Goal: Check status: Check status

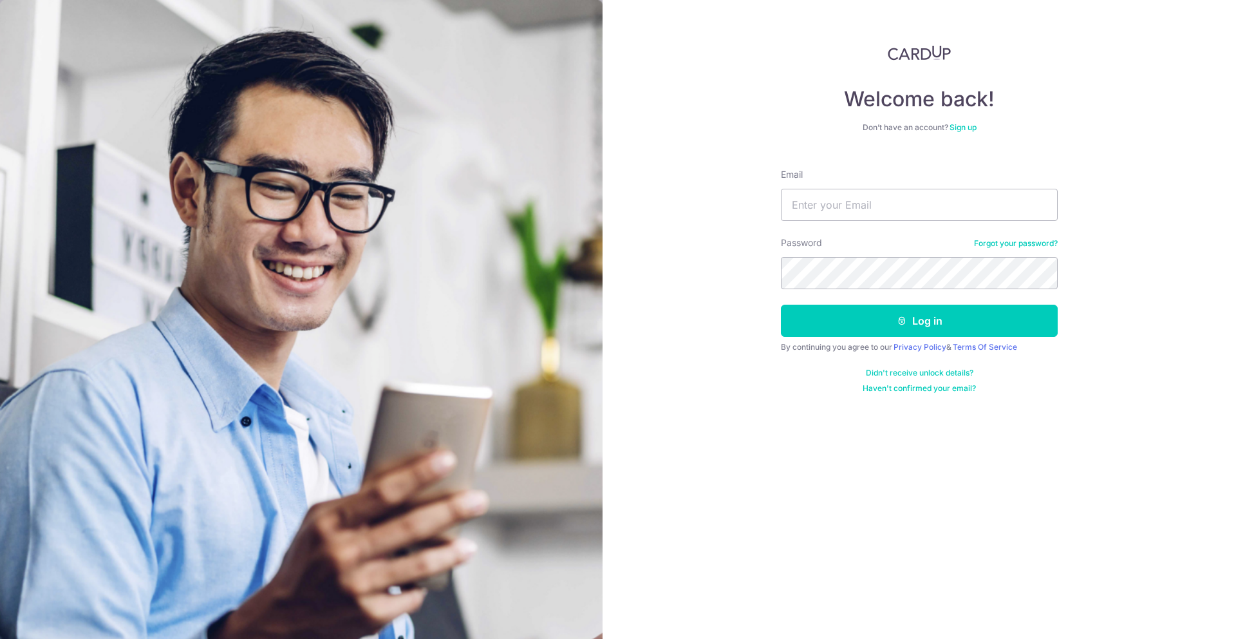
type input "[EMAIL_ADDRESS][DOMAIN_NAME]"
click at [938, 317] on button "Log in" at bounding box center [919, 320] width 277 height 32
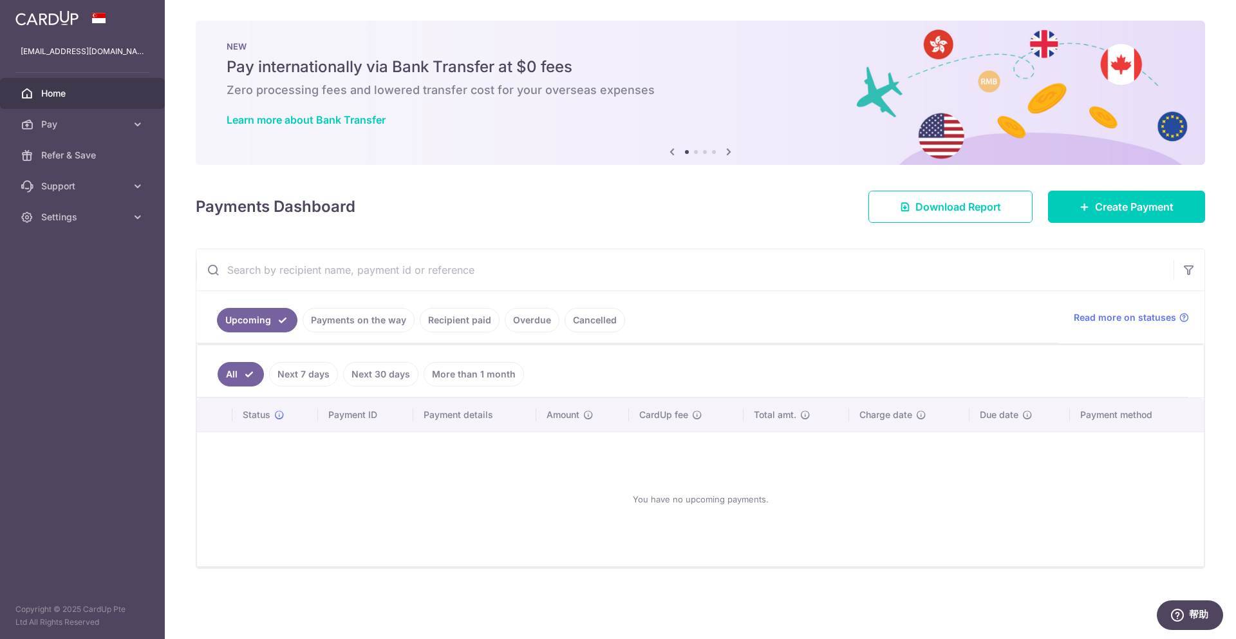
click at [780, 229] on div "× Pause Schedule Pause all future payments in this series Pause just this one p…" at bounding box center [700, 319] width 1071 height 639
click at [801, 200] on div "Payments Dashboard Download Report Create Payment" at bounding box center [700, 203] width 1009 height 37
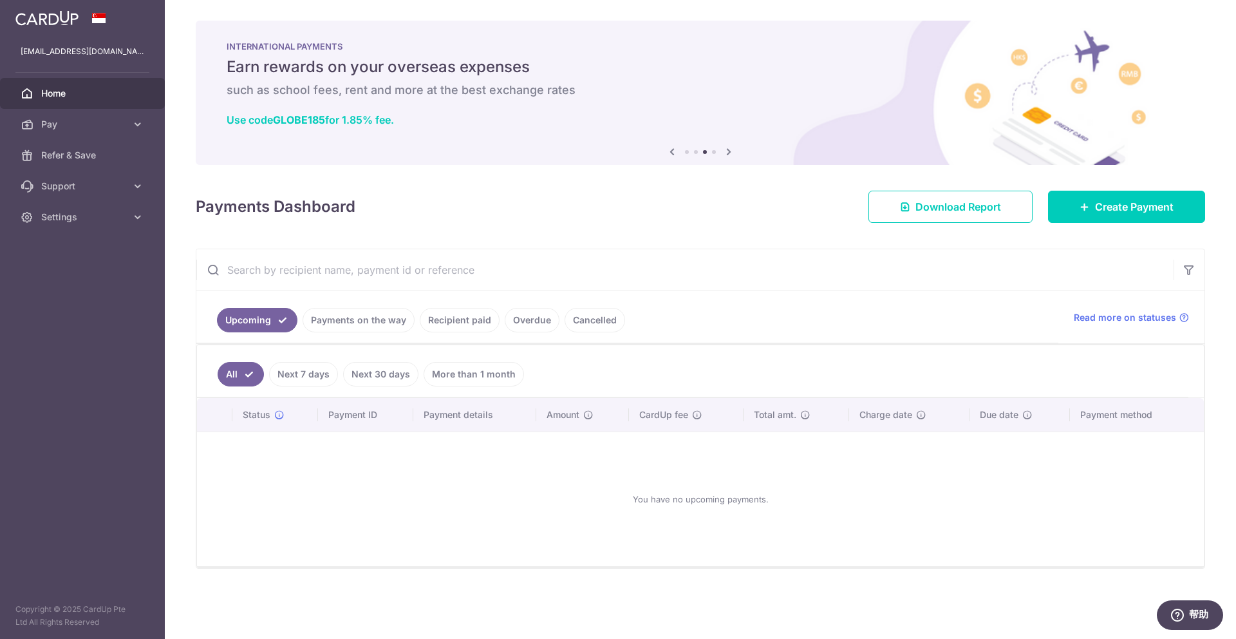
click at [463, 324] on link "Recipient paid" at bounding box center [460, 320] width 80 height 24
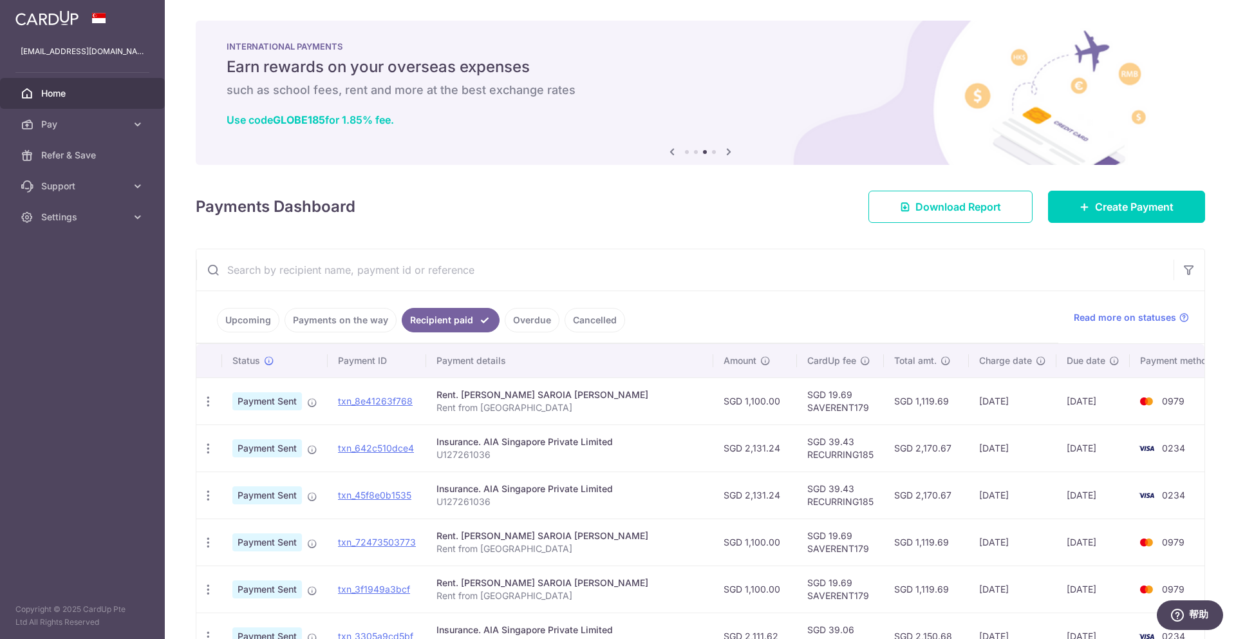
click at [534, 321] on link "Overdue" at bounding box center [532, 320] width 55 height 24
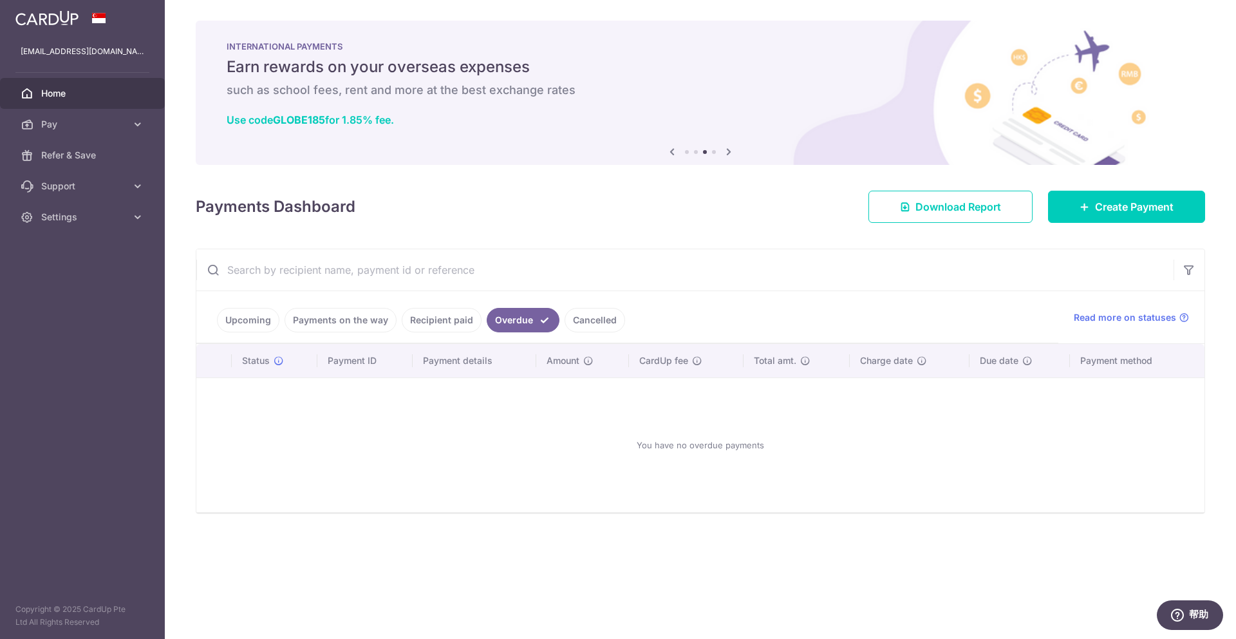
click at [591, 319] on link "Cancelled" at bounding box center [595, 320] width 61 height 24
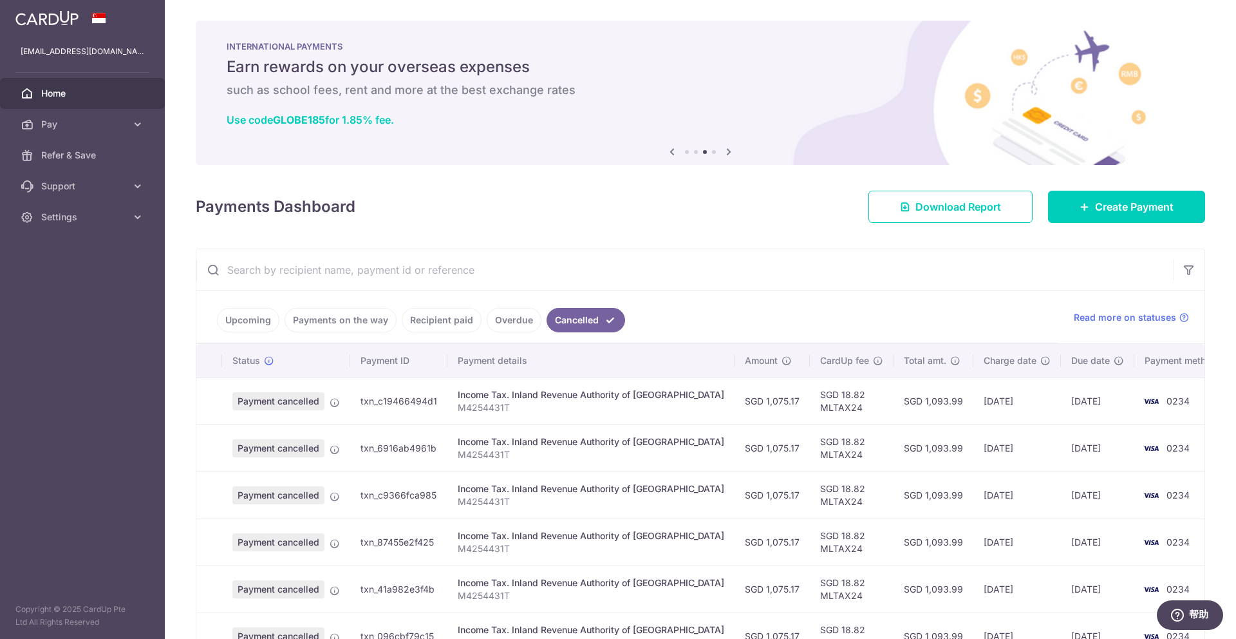
click at [340, 326] on link "Payments on the way" at bounding box center [341, 320] width 112 height 24
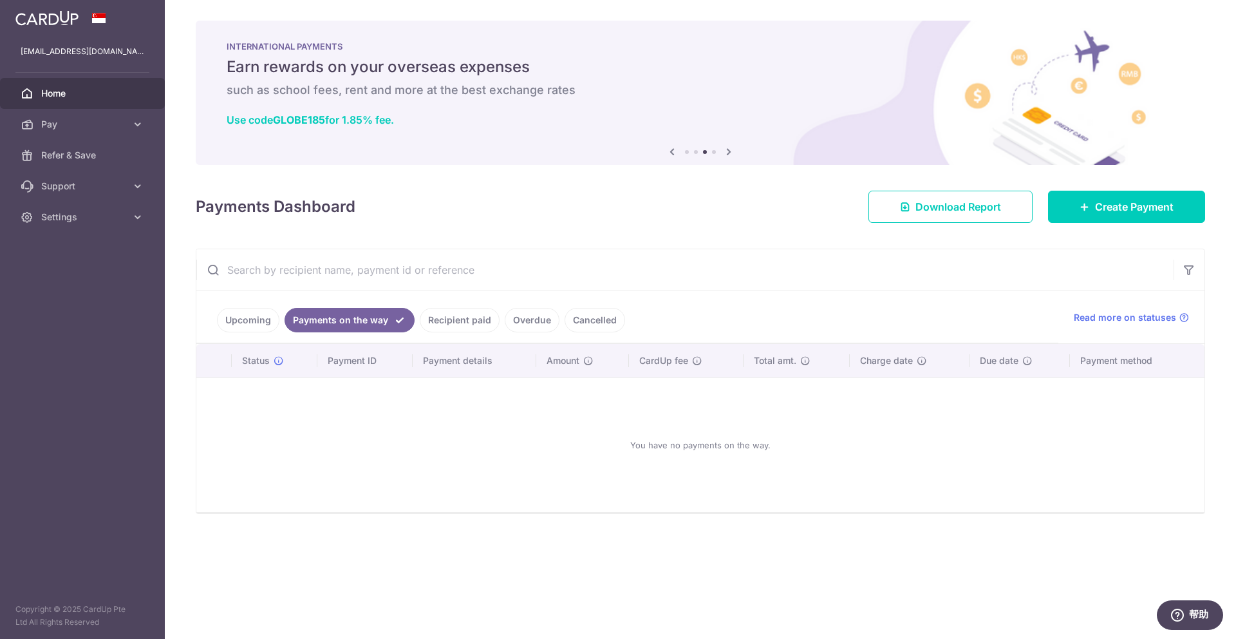
click at [452, 322] on link "Recipient paid" at bounding box center [460, 320] width 80 height 24
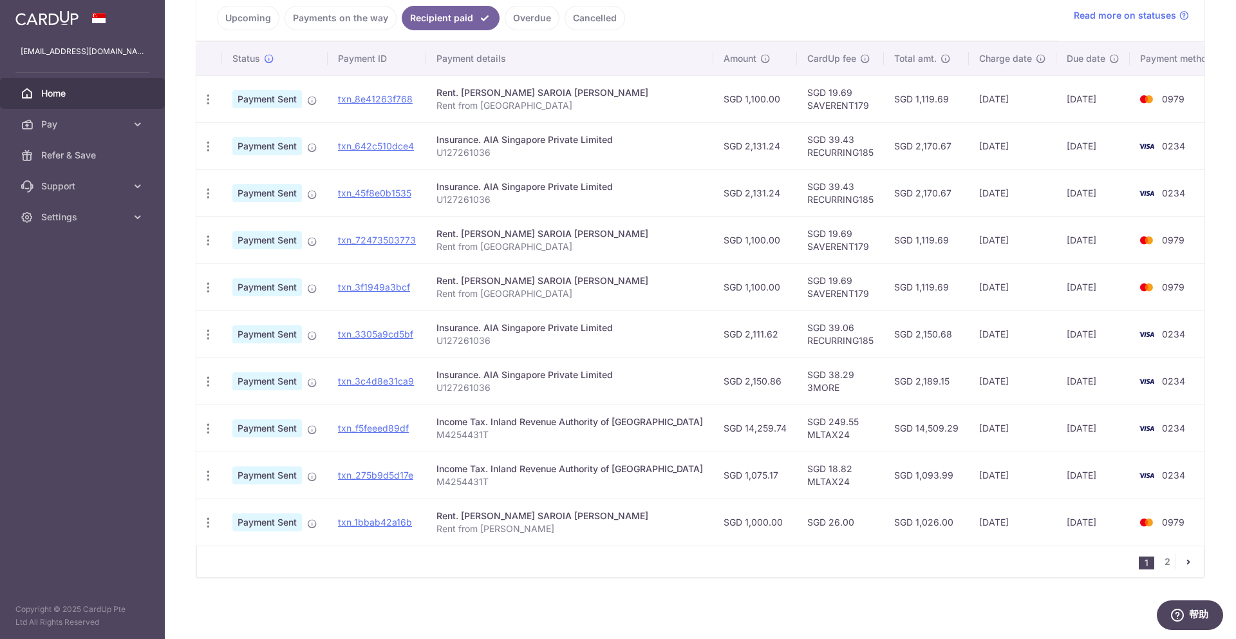
scroll to position [299, 0]
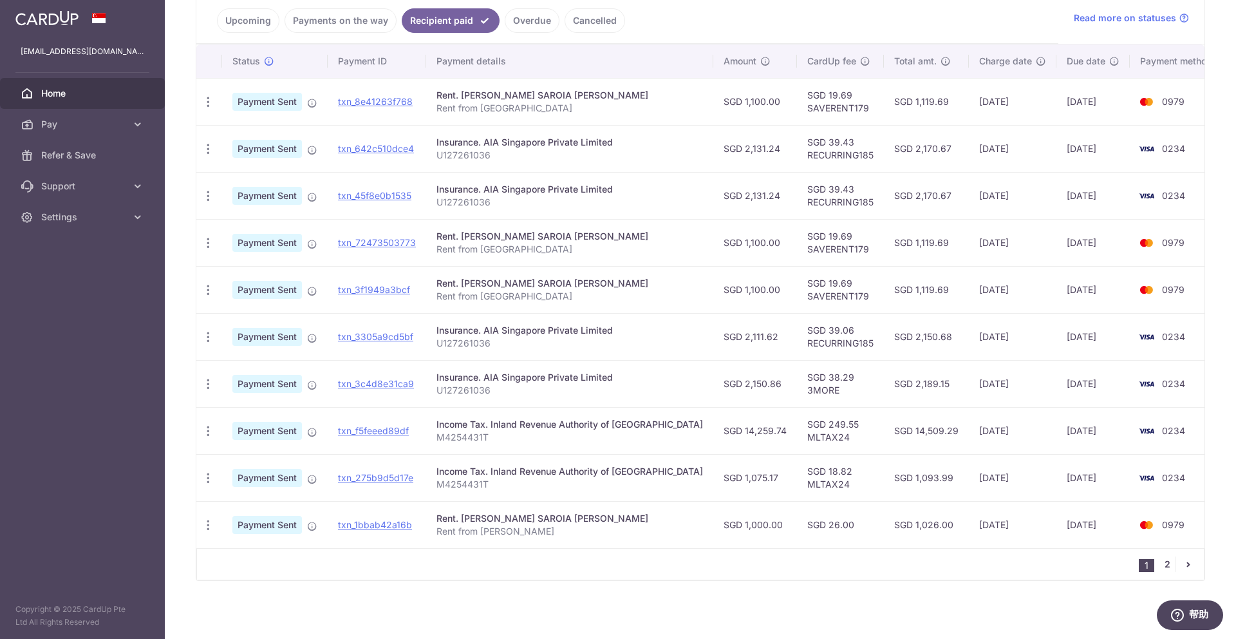
click at [1159, 560] on link "2" at bounding box center [1166, 563] width 15 height 15
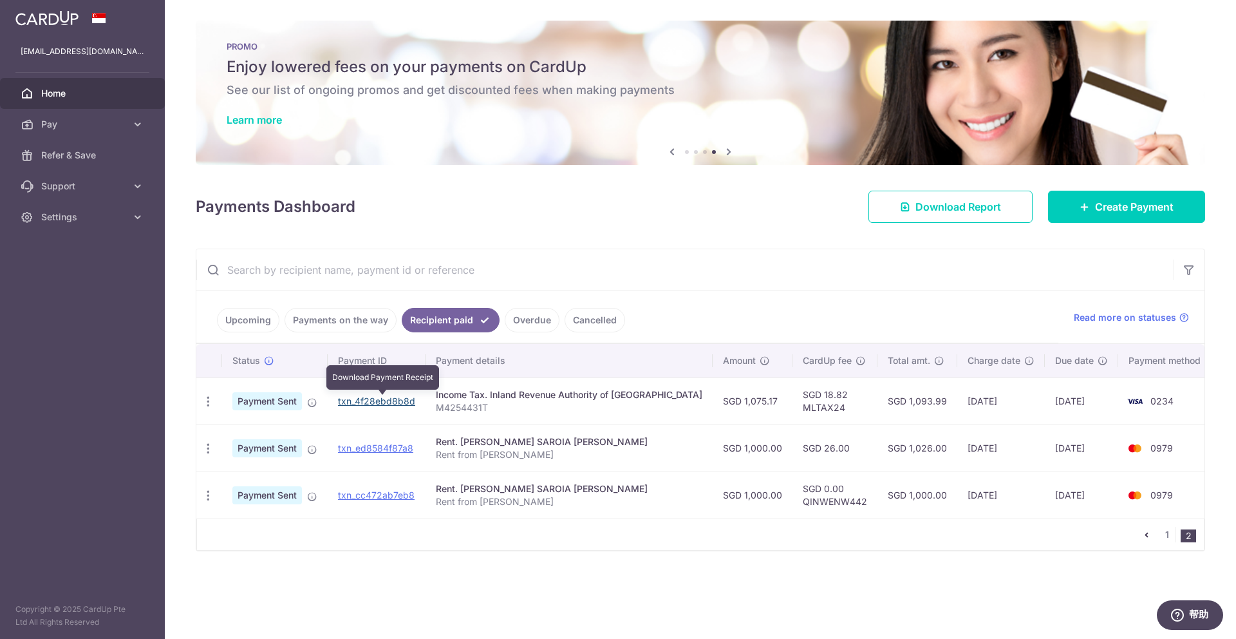
click at [387, 399] on link "txn_4f28ebd8b8d" at bounding box center [376, 400] width 77 height 11
click at [265, 404] on span "Payment Sent" at bounding box center [267, 401] width 70 height 18
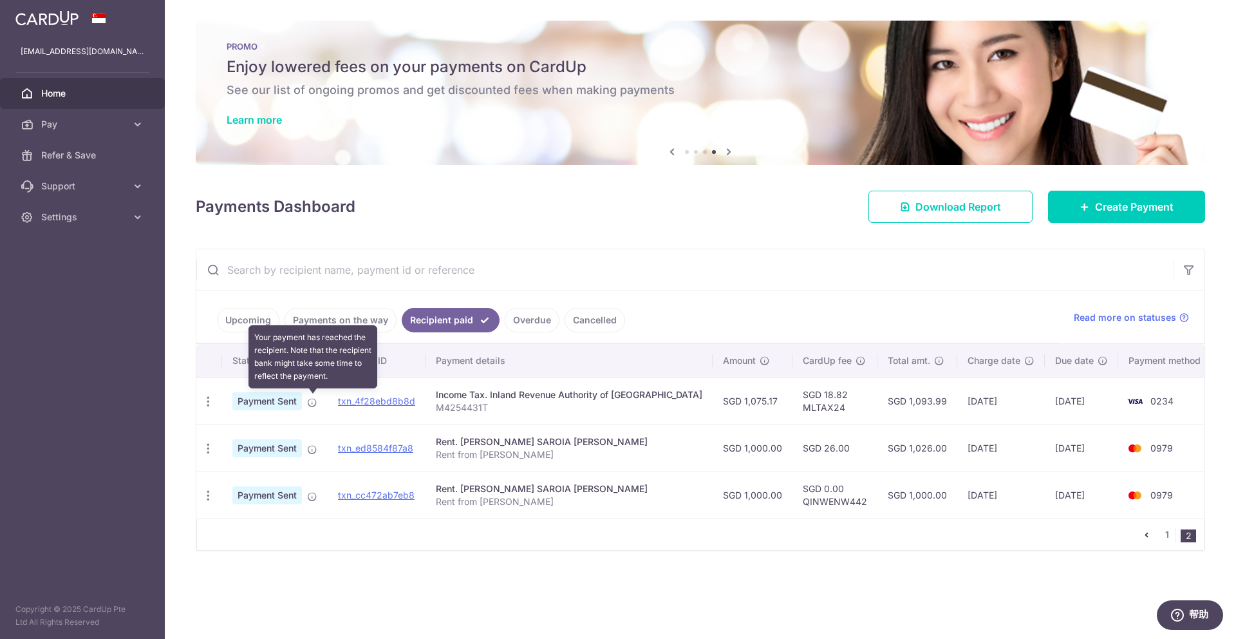
click at [313, 403] on icon at bounding box center [312, 402] width 10 height 10
click at [459, 400] on div "Income Tax. Inland Revenue Authority of [GEOGRAPHIC_DATA]" at bounding box center [569, 394] width 266 height 13
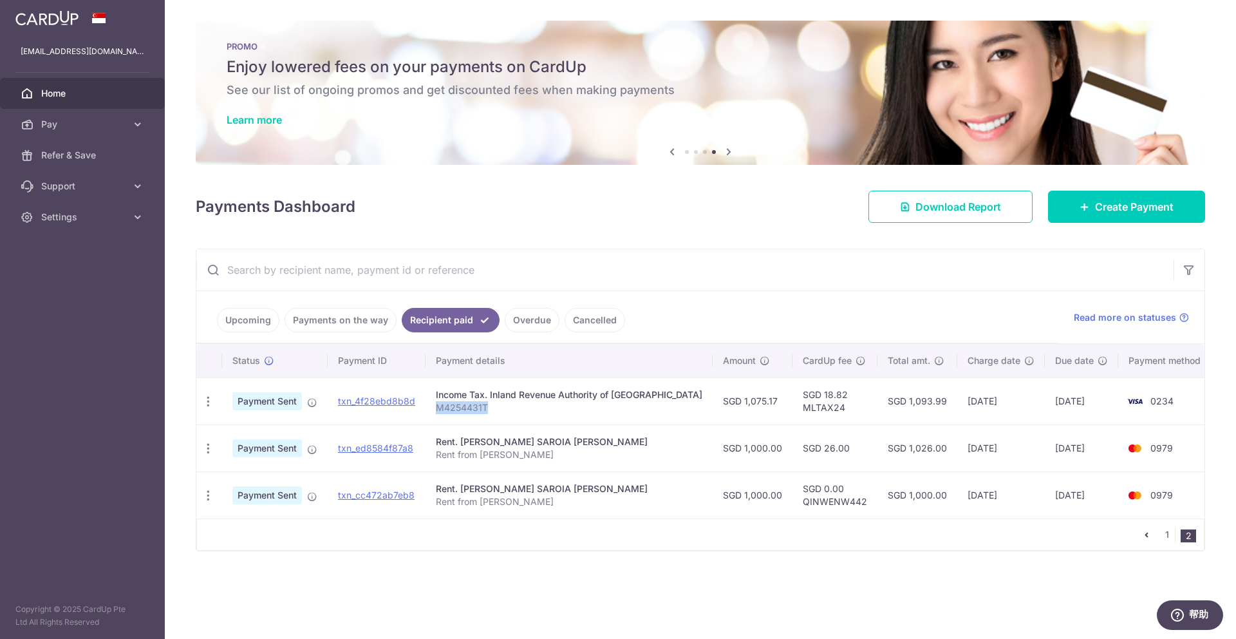
drag, startPoint x: 505, startPoint y: 406, endPoint x: 441, endPoint y: 404, distance: 63.7
click at [441, 404] on td "Income Tax. Inland Revenue Authority of [GEOGRAPHIC_DATA] M4254431T" at bounding box center [568, 400] width 287 height 47
copy p "M4254431T"
click at [646, 418] on td "Income Tax. Inland Revenue Authority of [GEOGRAPHIC_DATA] M4254431T" at bounding box center [568, 400] width 287 height 47
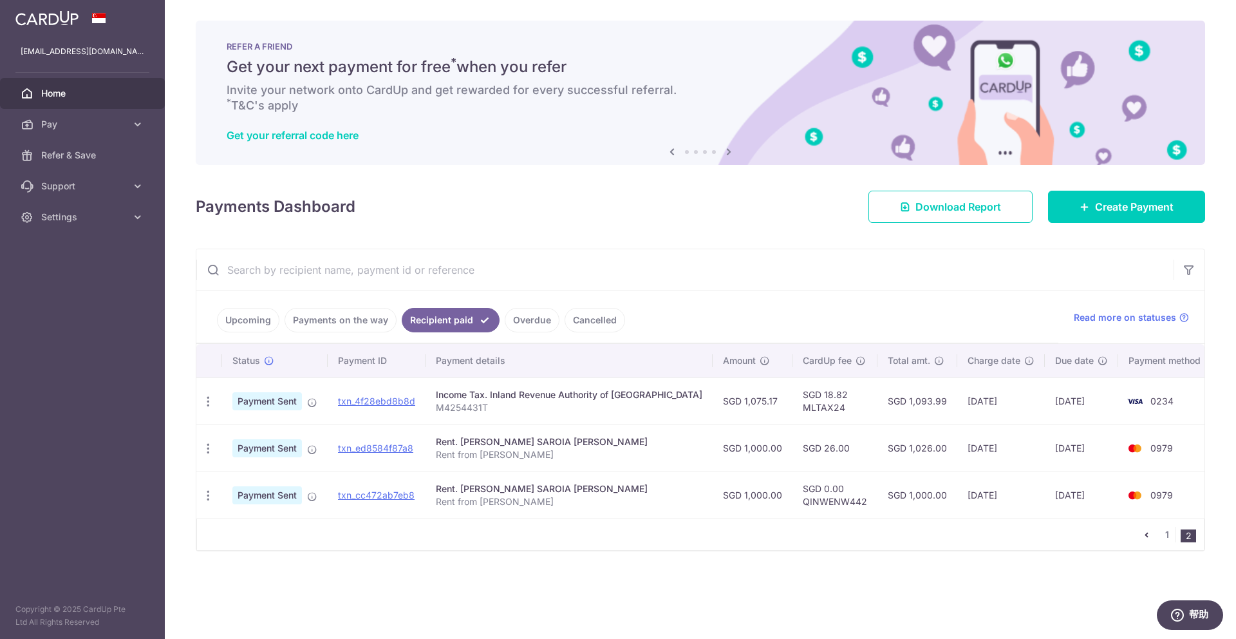
click at [1182, 416] on td "0234" at bounding box center [1167, 400] width 98 height 47
drag, startPoint x: 1168, startPoint y: 402, endPoint x: 1134, endPoint y: 401, distance: 34.1
click at [1134, 401] on td "0234" at bounding box center [1167, 400] width 98 height 47
click at [1197, 414] on td "0234" at bounding box center [1167, 400] width 98 height 47
click at [1002, 388] on td "[DATE]" at bounding box center [1001, 400] width 88 height 47
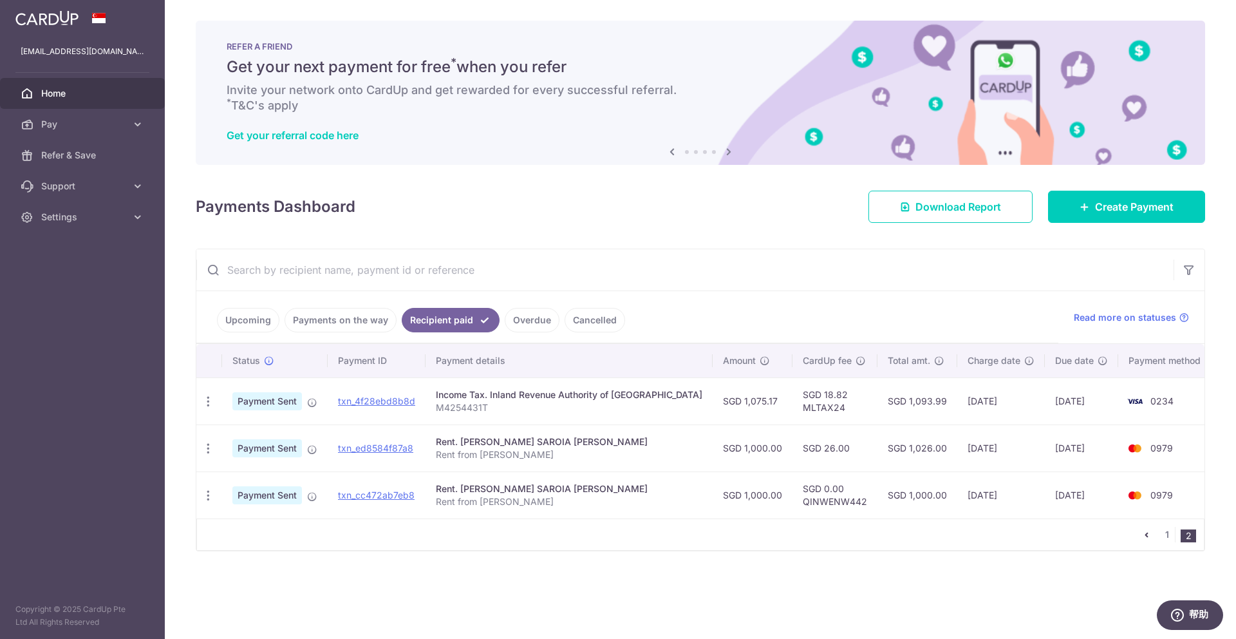
click at [924, 401] on td "SGD 1,093.99" at bounding box center [917, 400] width 80 height 47
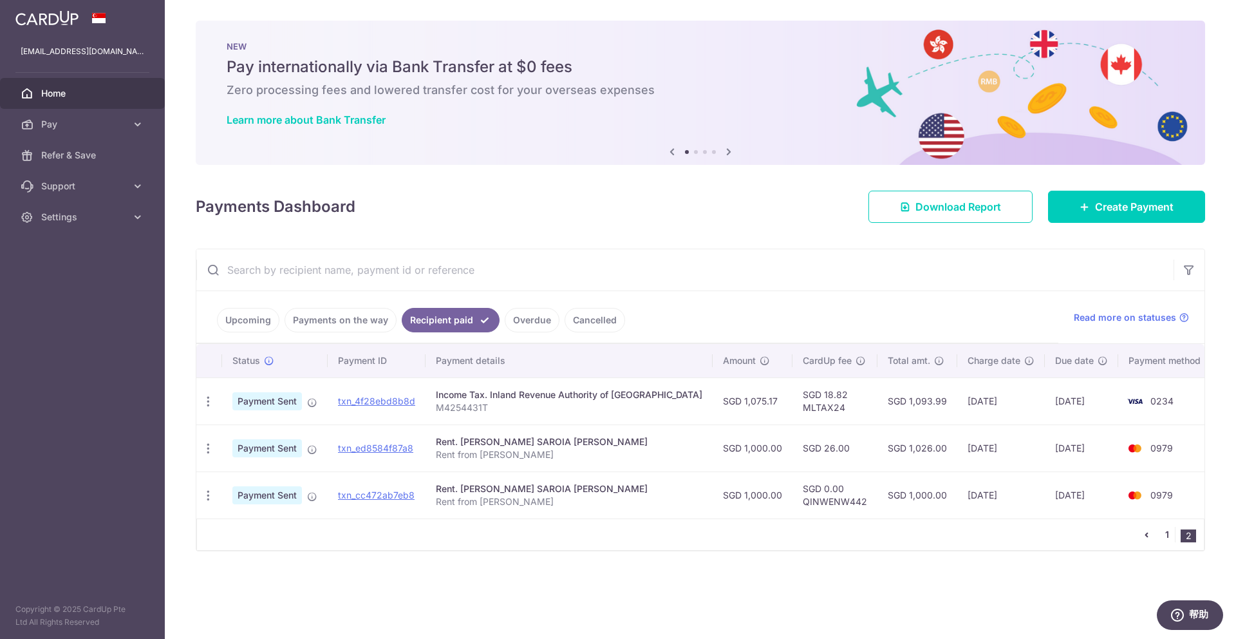
click at [1170, 538] on link "1" at bounding box center [1166, 534] width 15 height 15
